Goal: Information Seeking & Learning: Learn about a topic

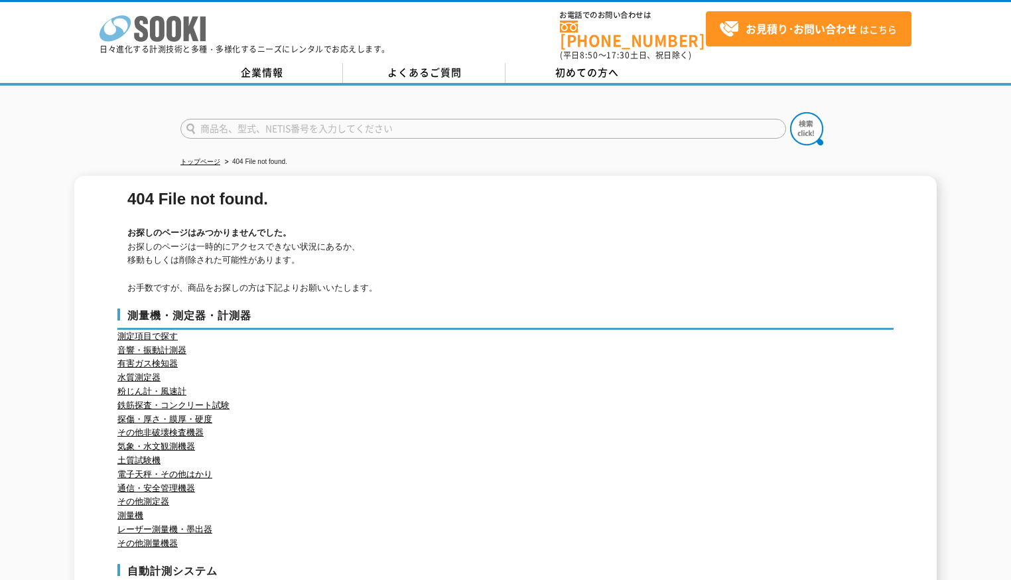
click at [184, 34] on polygon at bounding box center [191, 29] width 15 height 25
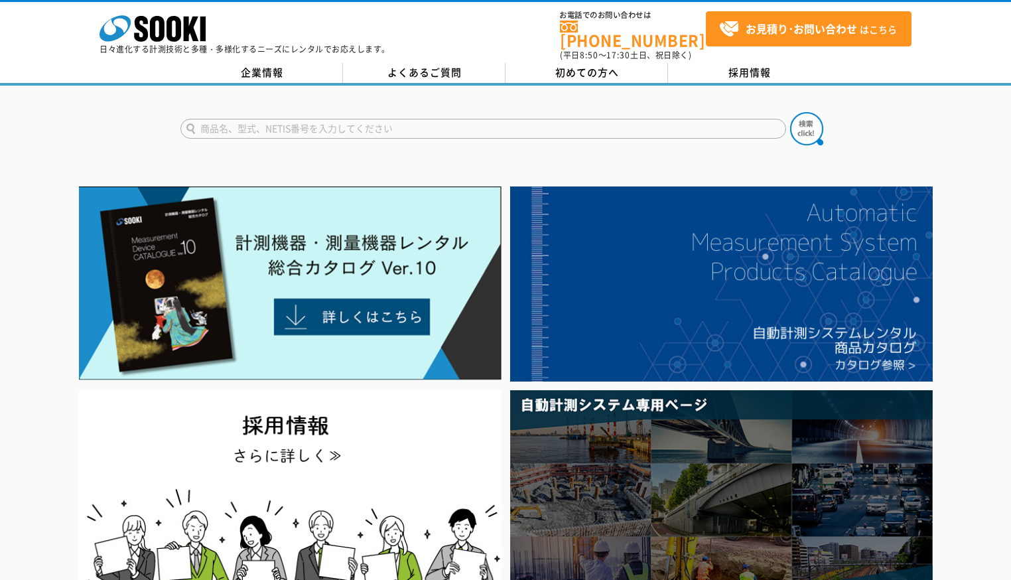
click at [295, 125] on input "text" at bounding box center [483, 129] width 606 height 20
type input "fischer"
click at [790, 112] on button at bounding box center [806, 128] width 33 height 33
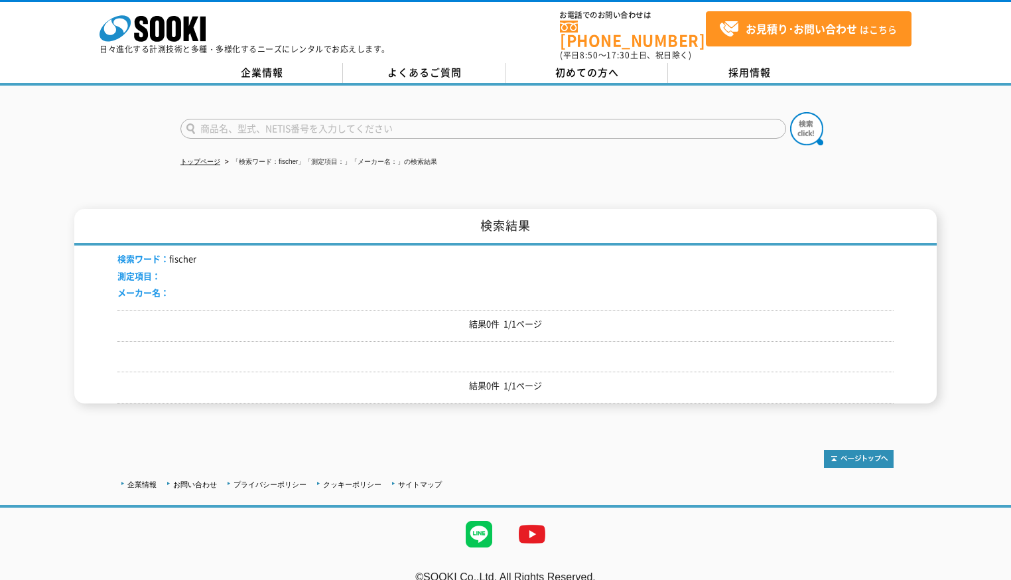
click at [275, 119] on input "text" at bounding box center [483, 129] width 606 height 20
type input "ficsher"
click at [790, 112] on button at bounding box center [806, 128] width 33 height 33
click at [295, 127] on input "text" at bounding box center [483, 129] width 606 height 20
type input "商品名、型式、NETIS番号を入力してください"
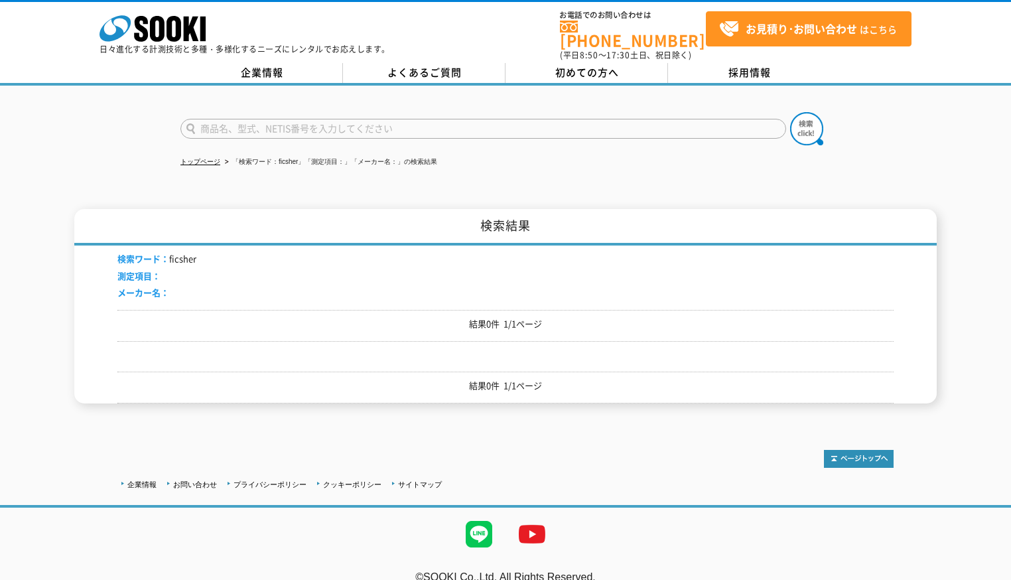
type input "商品名、型式、NETIS番号を入力してください"
type input "fiacher"
click at [790, 112] on button at bounding box center [806, 128] width 33 height 33
click at [137, 26] on icon at bounding box center [141, 29] width 14 height 26
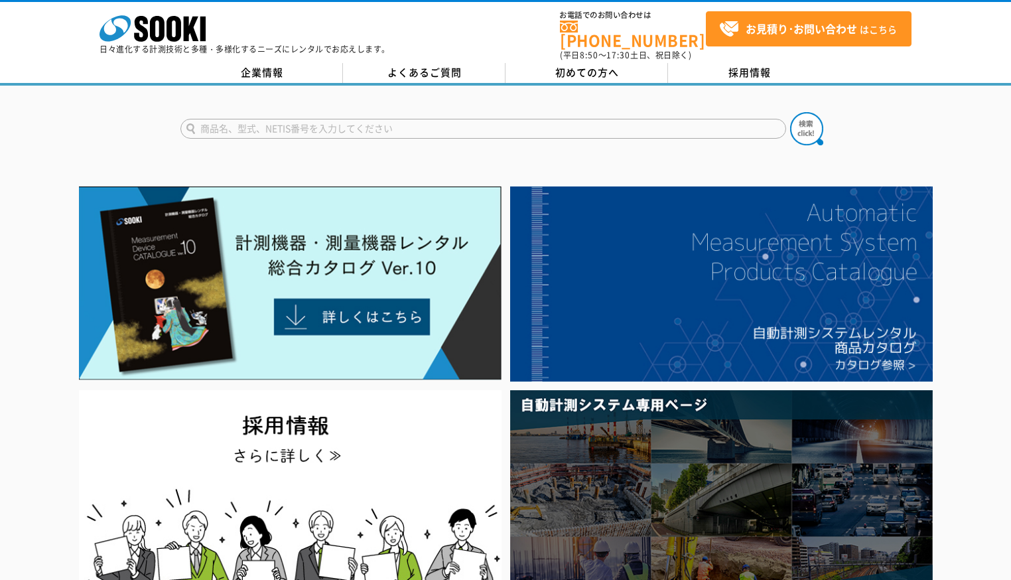
click at [303, 121] on input "text" at bounding box center [483, 129] width 606 height 20
type input "fischer"
click at [790, 112] on button at bounding box center [806, 128] width 33 height 33
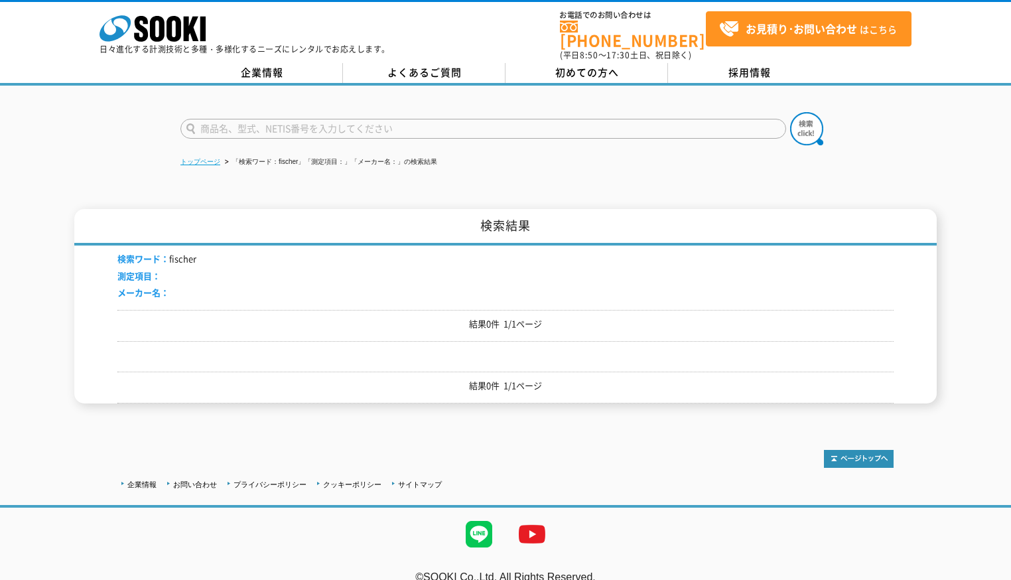
click at [218, 158] on link "トップページ" at bounding box center [200, 161] width 40 height 7
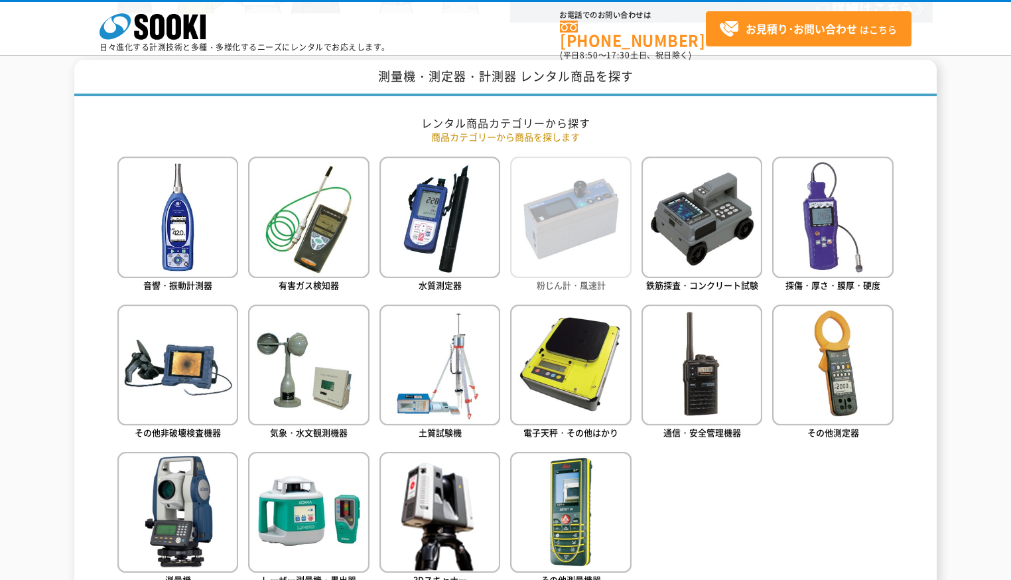
scroll to position [531, 0]
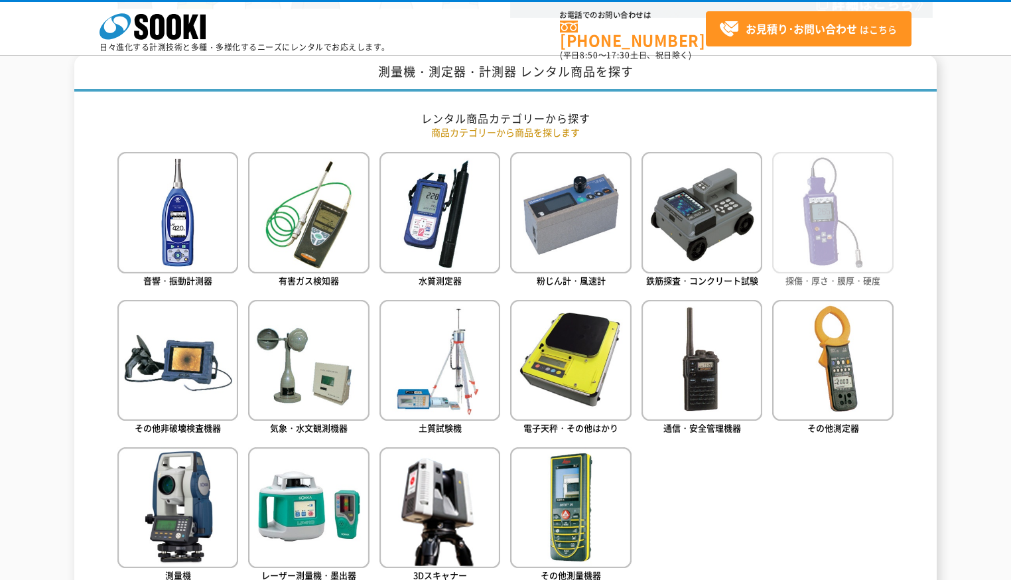
click at [843, 247] on img at bounding box center [832, 212] width 121 height 121
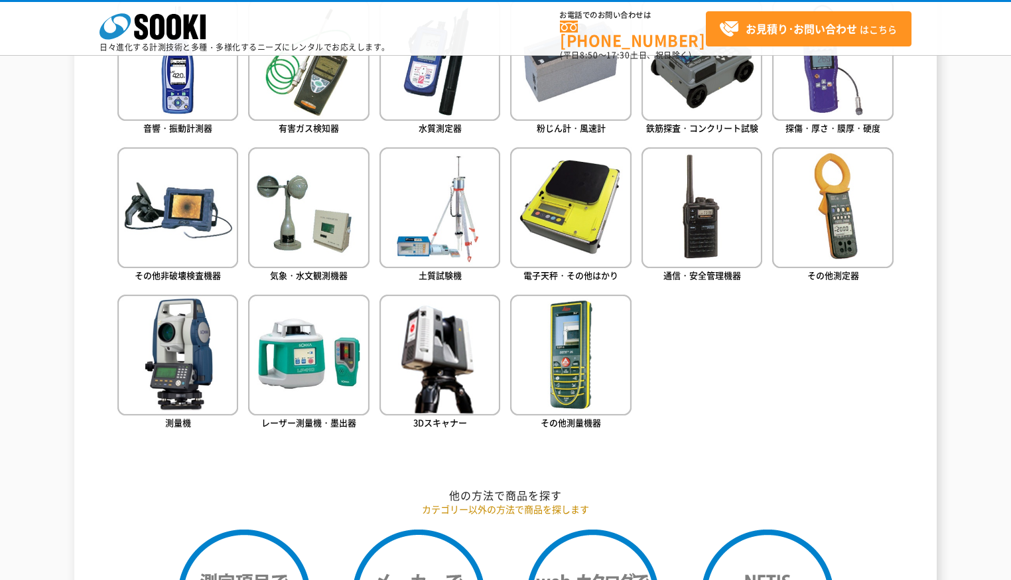
scroll to position [690, 0]
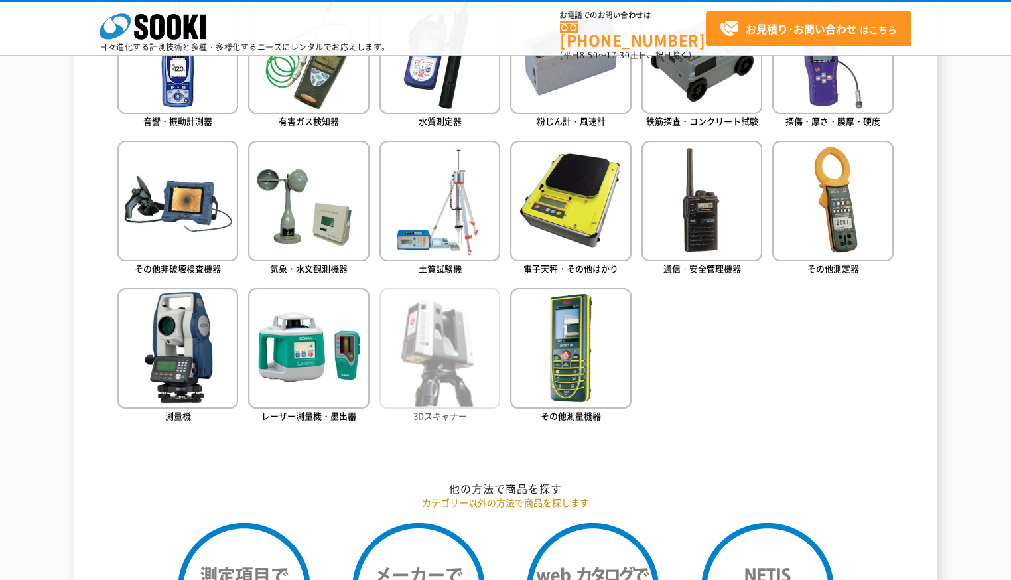
click at [465, 346] on img at bounding box center [440, 348] width 121 height 121
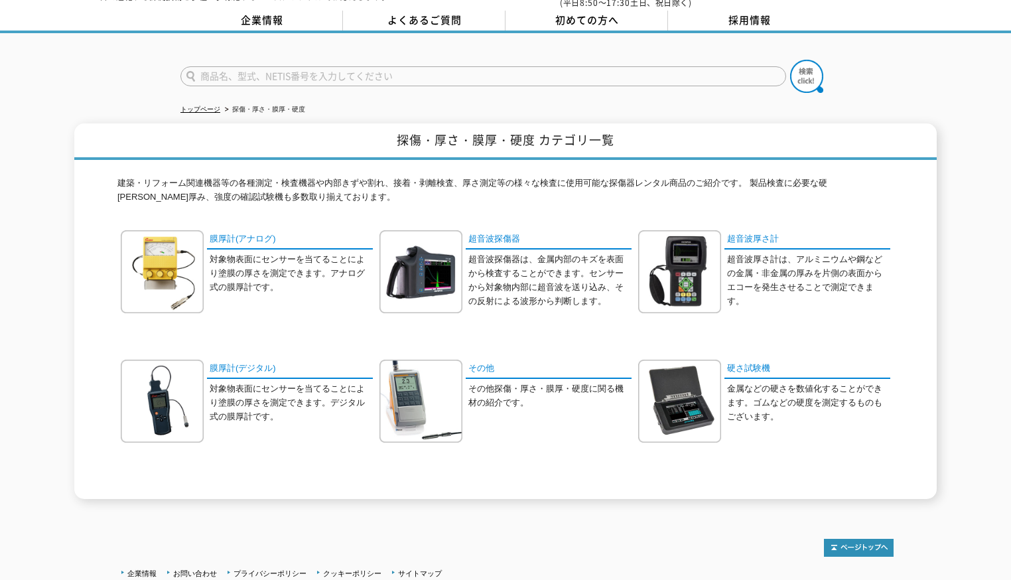
scroll to position [53, 0]
click at [474, 361] on link "その他" at bounding box center [549, 368] width 166 height 19
click at [187, 378] on img at bounding box center [162, 400] width 83 height 83
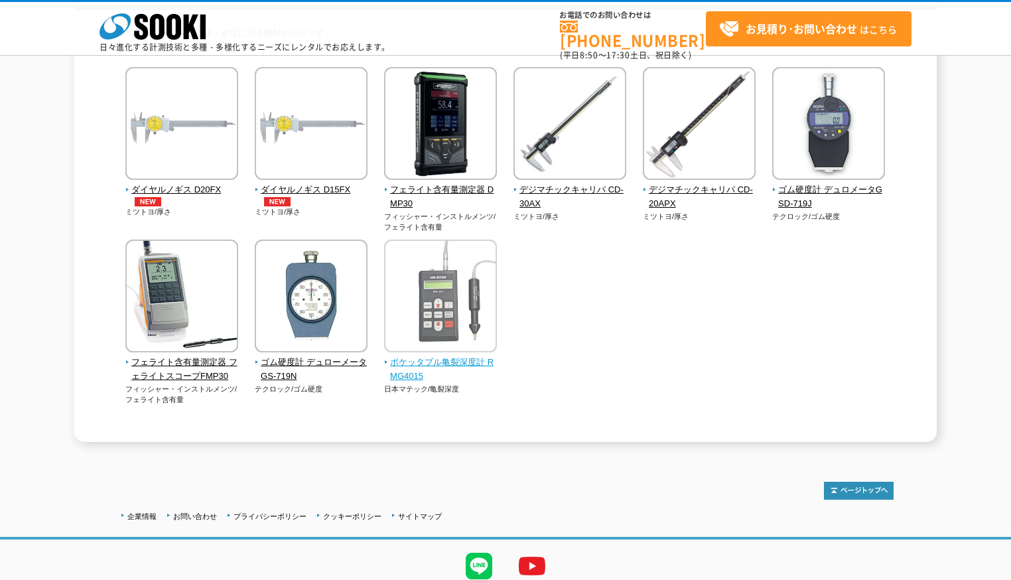
scroll to position [159, 0]
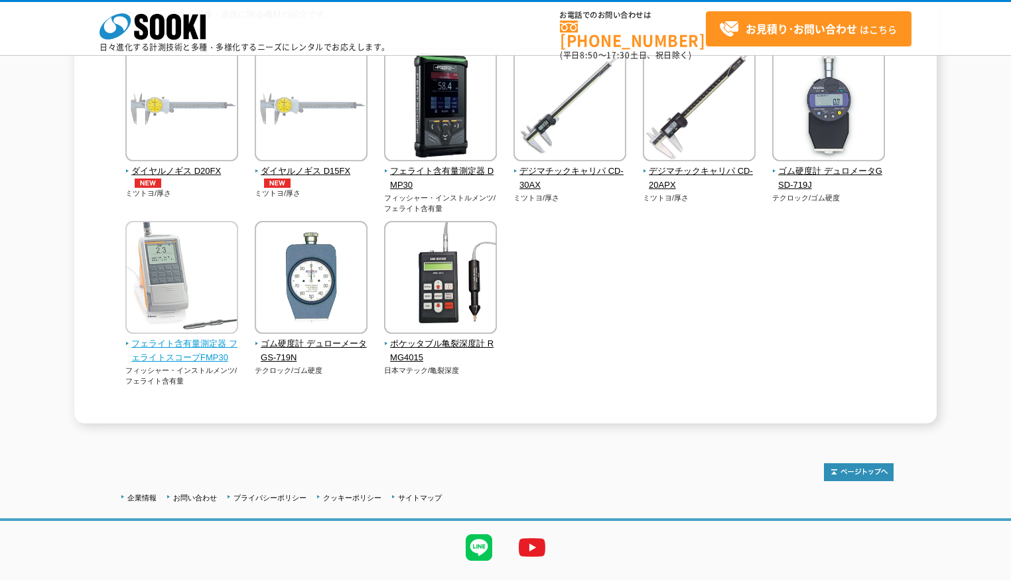
click at [216, 275] on img at bounding box center [181, 279] width 113 height 116
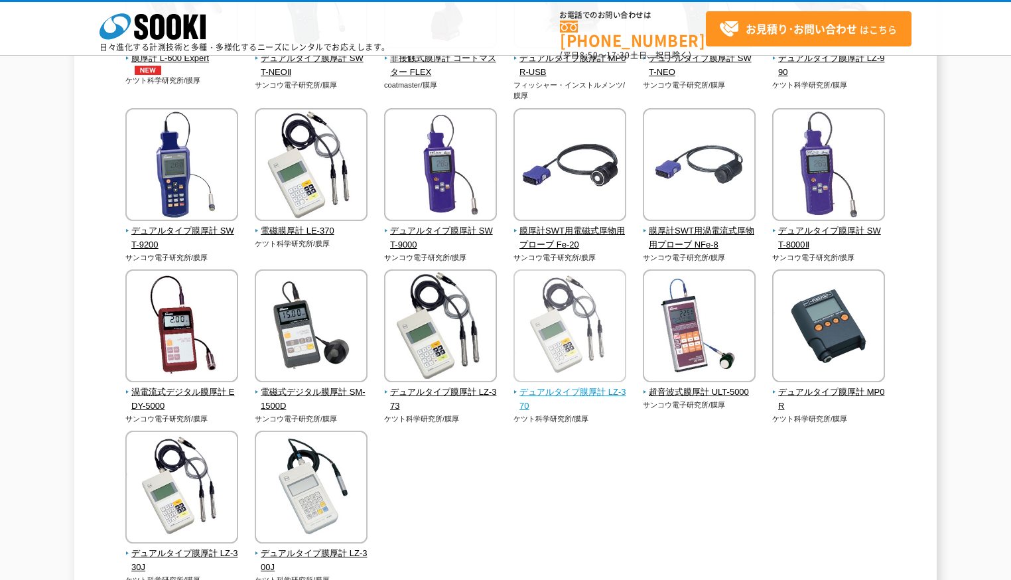
scroll to position [395, 0]
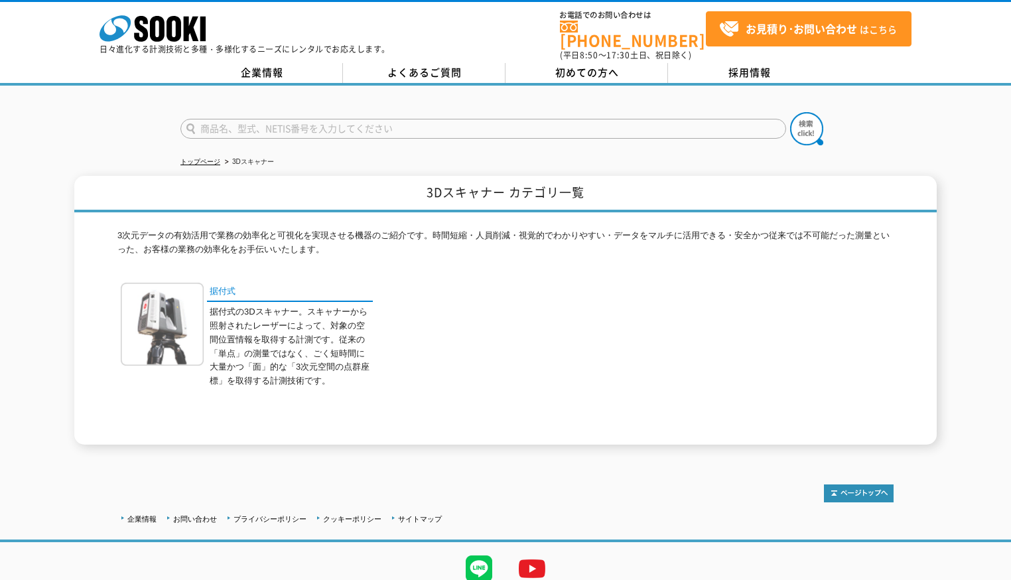
click at [188, 303] on img at bounding box center [162, 324] width 83 height 83
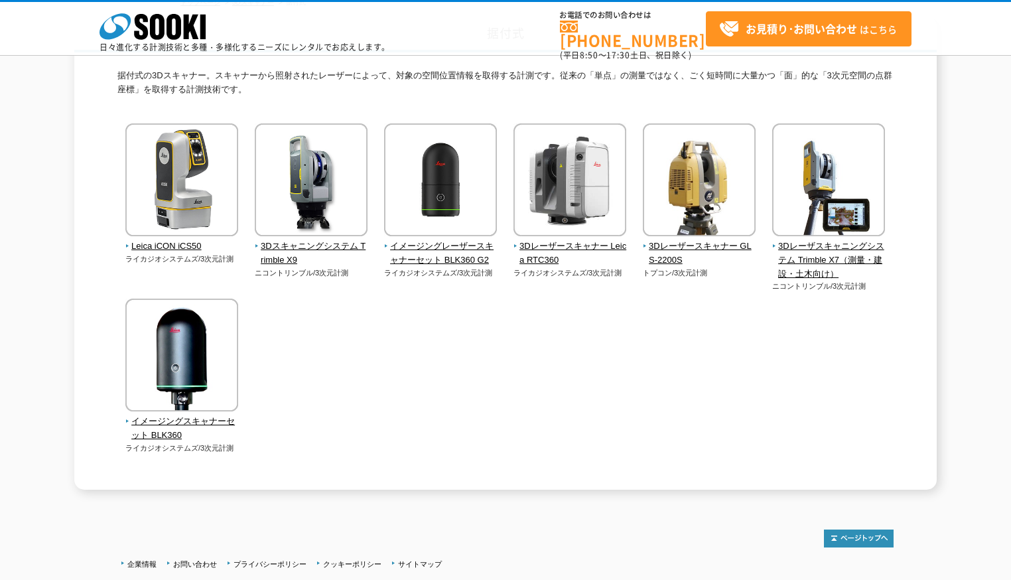
scroll to position [106, 0]
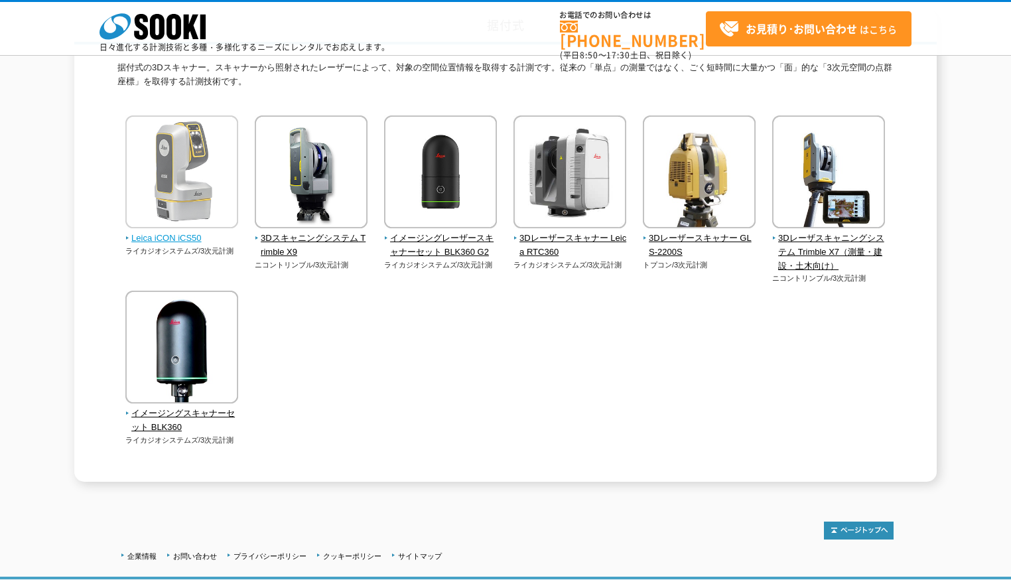
click at [199, 192] on img at bounding box center [181, 173] width 113 height 116
